Goal: Task Accomplishment & Management: Manage account settings

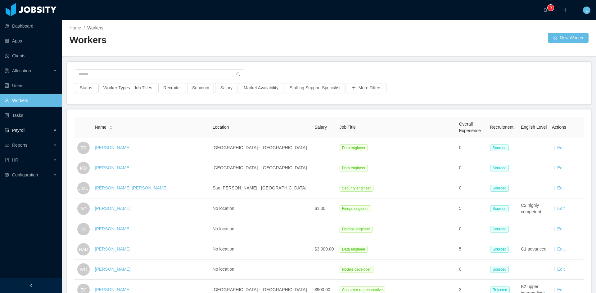
click at [36, 132] on div "Payroll" at bounding box center [31, 130] width 62 height 12
click at [28, 175] on div "HR" at bounding box center [31, 175] width 62 height 12
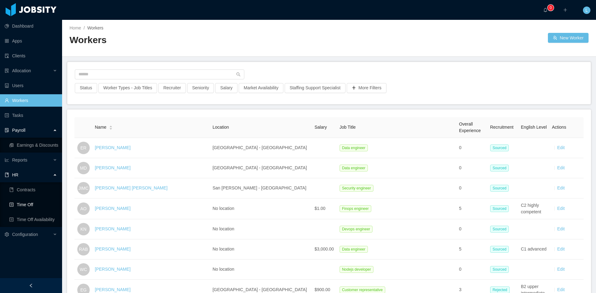
click at [24, 203] on link "Time Off" at bounding box center [33, 205] width 48 height 12
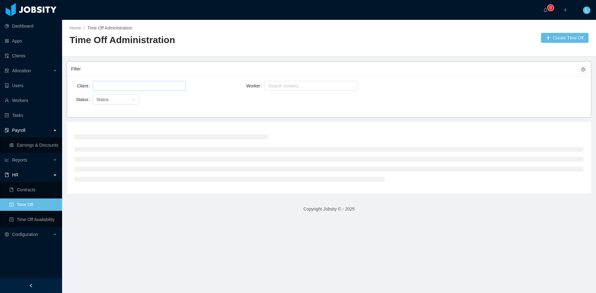
click at [123, 87] on div at bounding box center [137, 85] width 87 height 9
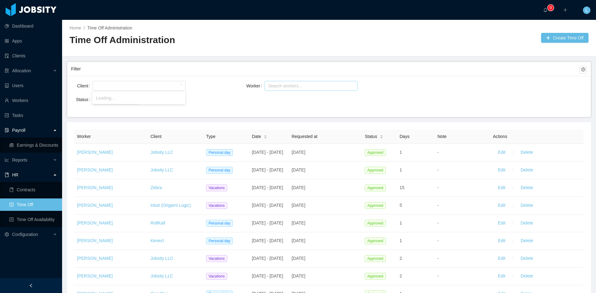
click at [305, 89] on div "Search workers..." at bounding box center [308, 85] width 85 height 9
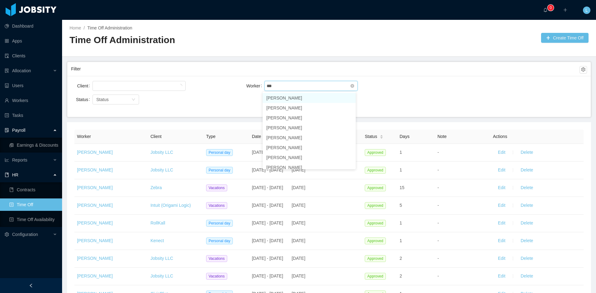
type input "****"
click at [296, 109] on li "[PERSON_NAME]" at bounding box center [308, 108] width 93 height 10
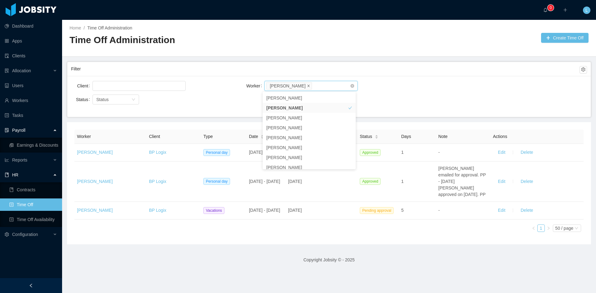
click at [307, 84] on span at bounding box center [308, 86] width 3 height 6
